Goal: Information Seeking & Learning: Find specific fact

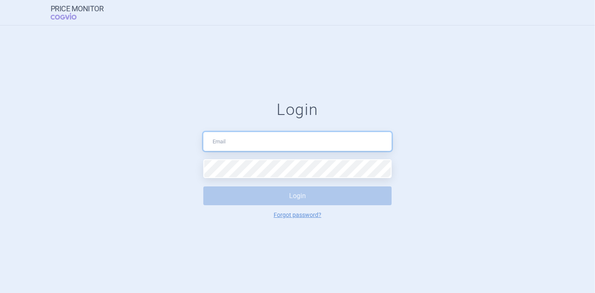
click at [260, 143] on input "text" at bounding box center [297, 141] width 188 height 19
type input "[PERSON_NAME][EMAIL_ADDRESS][DOMAIN_NAME]"
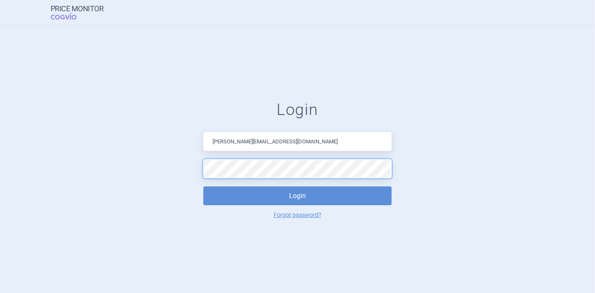
click at [203, 187] on button "Login" at bounding box center [297, 196] width 188 height 19
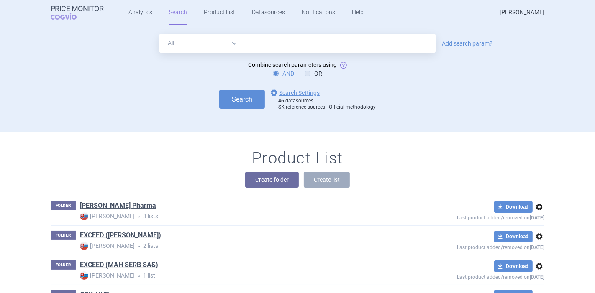
click at [283, 41] on input "text" at bounding box center [338, 43] width 193 height 19
type input "[MEDICAL_DATA]"
click at [228, 100] on button "Search" at bounding box center [242, 99] width 46 height 19
